Goal: Check status: Check status

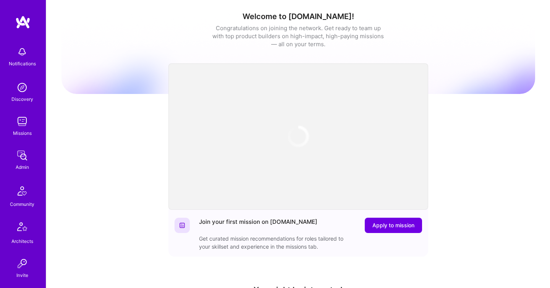
scroll to position [225, 0]
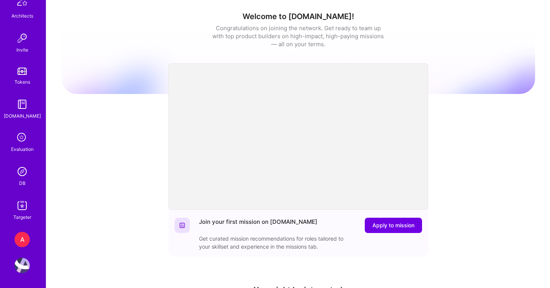
click at [22, 240] on div "A" at bounding box center [22, 239] width 15 height 15
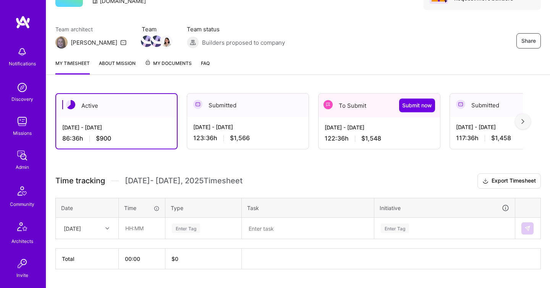
scroll to position [81, 0]
click at [279, 121] on div "[DATE] - [DATE] 123:36 h $1,566" at bounding box center [247, 132] width 121 height 31
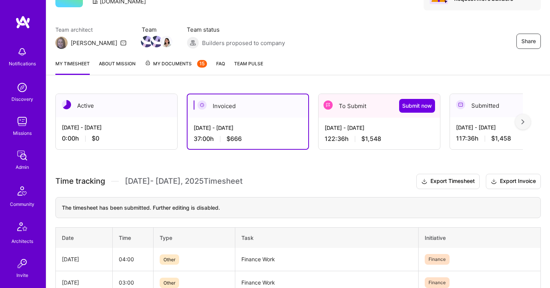
click at [332, 132] on div "[DATE] - [DATE] 122:36 h $1,548" at bounding box center [379, 133] width 121 height 31
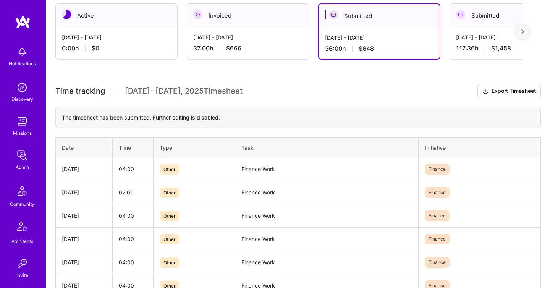
scroll to position [170, 0]
click at [262, 42] on div "[DATE] - [DATE] 37:00 h $666" at bounding box center [247, 43] width 121 height 31
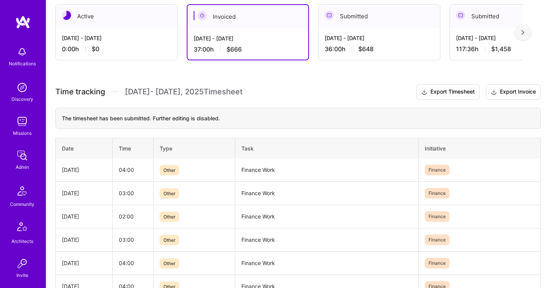
click at [263, 44] on div "[DATE] - [DATE] 37:00 h $666" at bounding box center [248, 43] width 121 height 31
click at [337, 39] on div "[DATE] - [DATE]" at bounding box center [379, 38] width 109 height 8
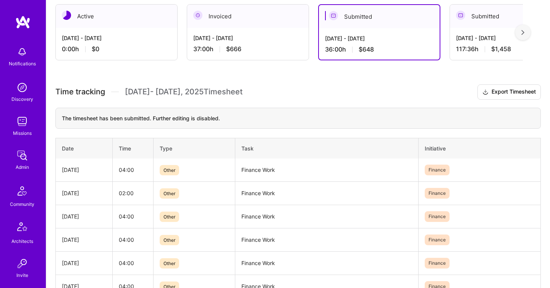
click at [501, 39] on div "[DATE] - [DATE]" at bounding box center [510, 38] width 109 height 8
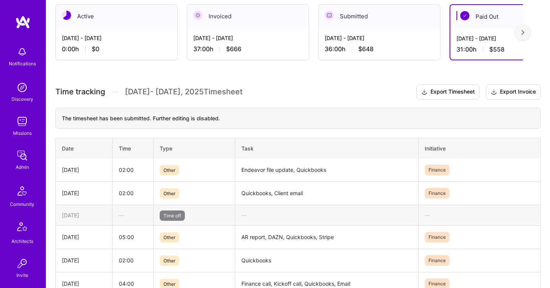
click at [418, 37] on div "[DATE] - [DATE]" at bounding box center [379, 38] width 109 height 8
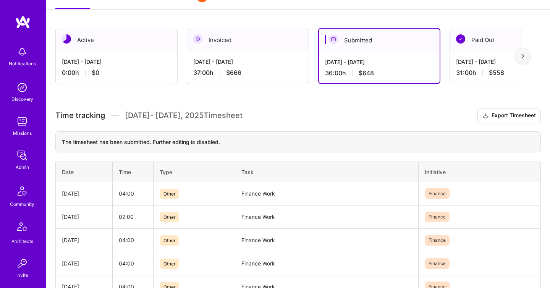
scroll to position [130, 0]
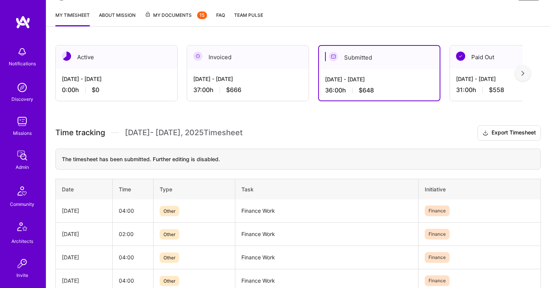
click at [274, 95] on div "[DATE] - [DATE] 37:00 h $666" at bounding box center [247, 84] width 121 height 31
